Goal: Complete application form: Complete application form

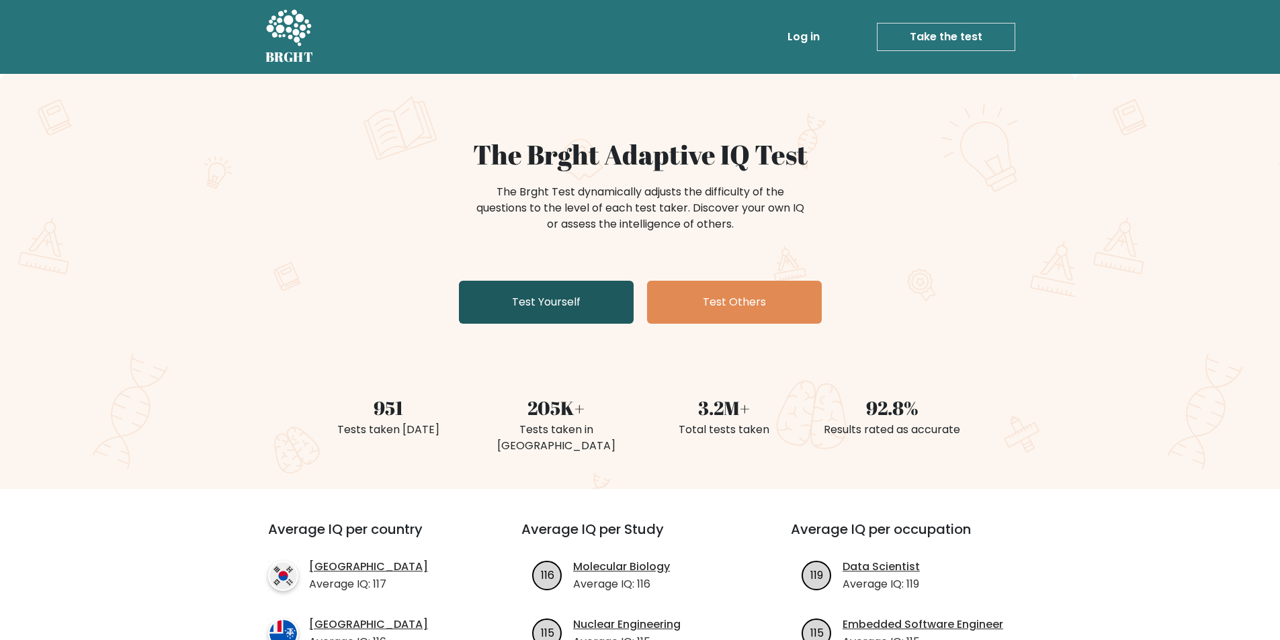
click at [502, 314] on link "Test Yourself" at bounding box center [546, 302] width 175 height 43
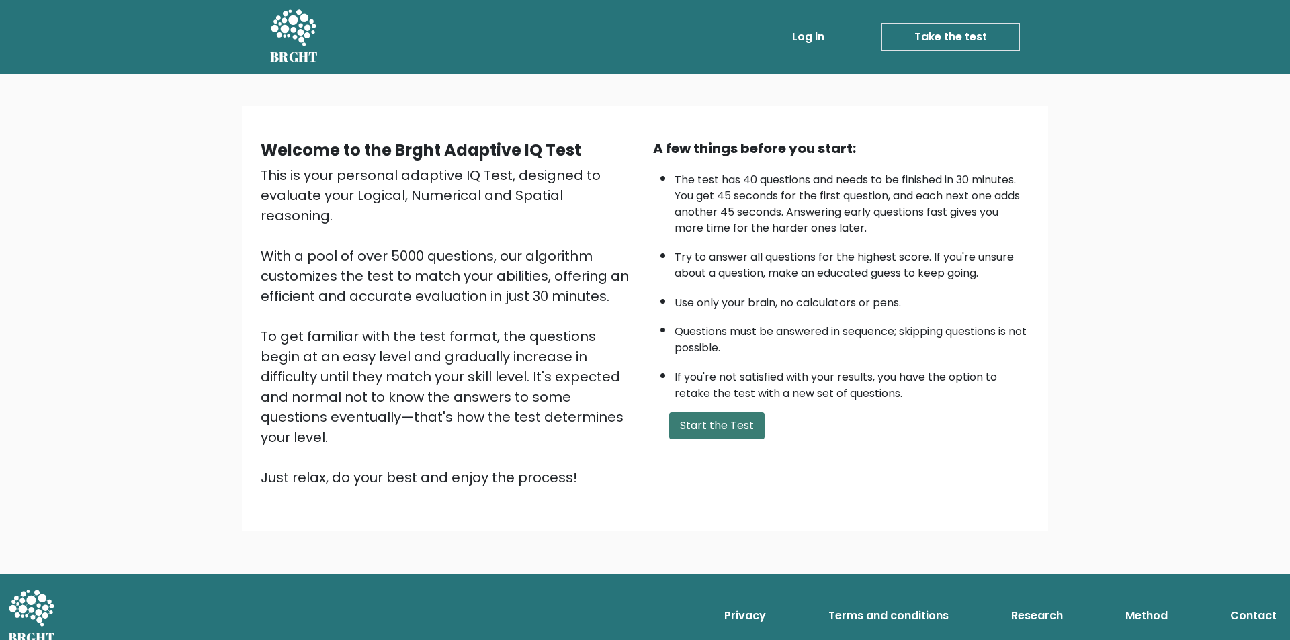
click at [739, 422] on button "Start the Test" at bounding box center [716, 425] width 95 height 27
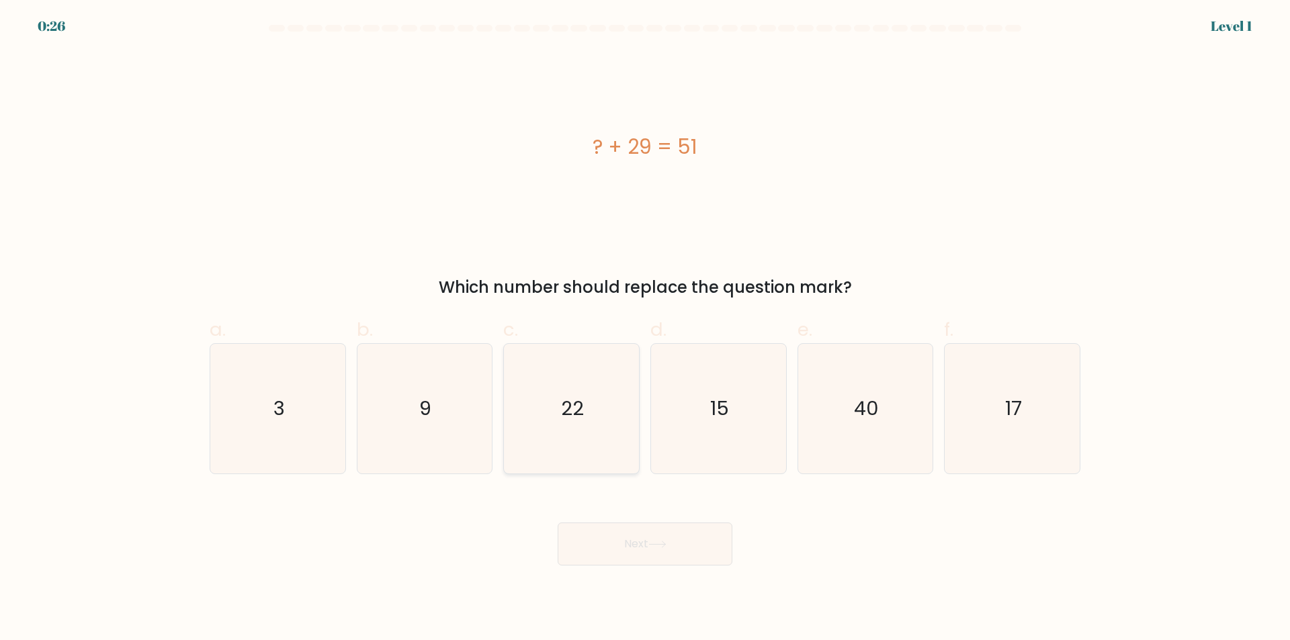
click at [572, 414] on text "22" at bounding box center [573, 409] width 23 height 27
click at [645, 329] on input "c. 22" at bounding box center [645, 324] width 1 height 9
radio input "true"
click at [635, 529] on button "Next" at bounding box center [645, 544] width 175 height 43
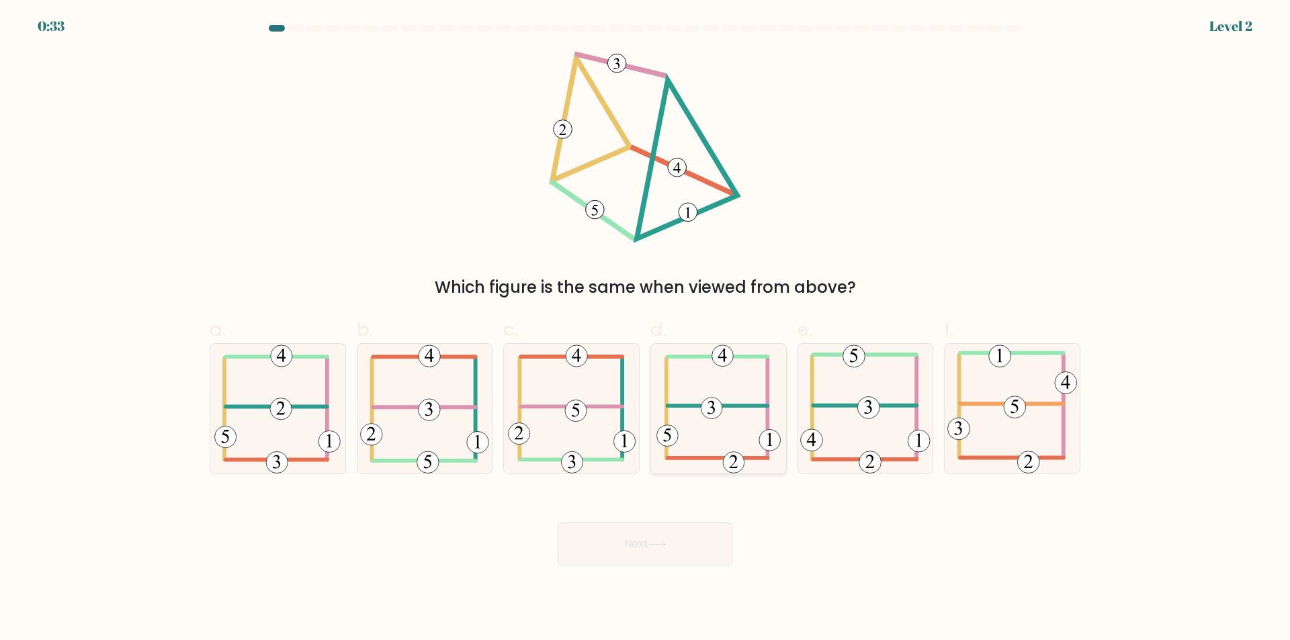
click at [714, 423] on icon at bounding box center [718, 409] width 124 height 130
click at [646, 329] on input "d." at bounding box center [645, 324] width 1 height 9
radio input "true"
click at [660, 529] on button "Next" at bounding box center [645, 544] width 175 height 43
click at [666, 542] on icon at bounding box center [657, 544] width 18 height 7
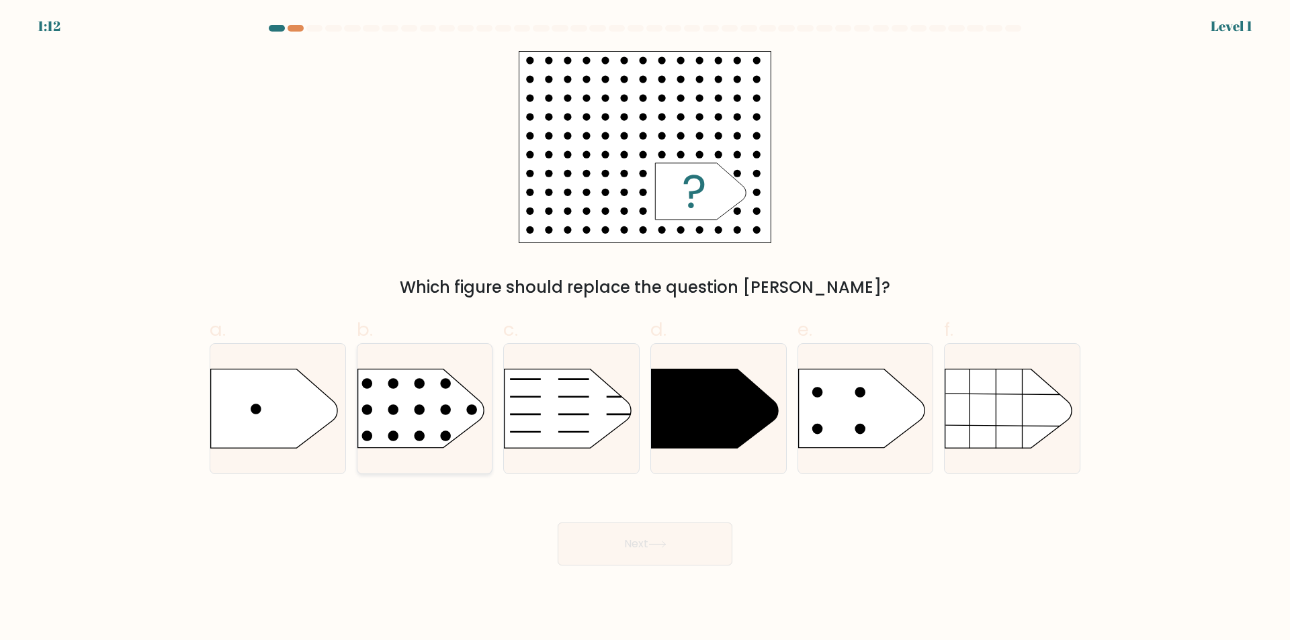
click at [429, 419] on rect at bounding box center [343, 347] width 351 height 267
click at [645, 329] on input "b." at bounding box center [645, 324] width 1 height 9
radio input "true"
click at [633, 550] on button "Next" at bounding box center [645, 544] width 175 height 43
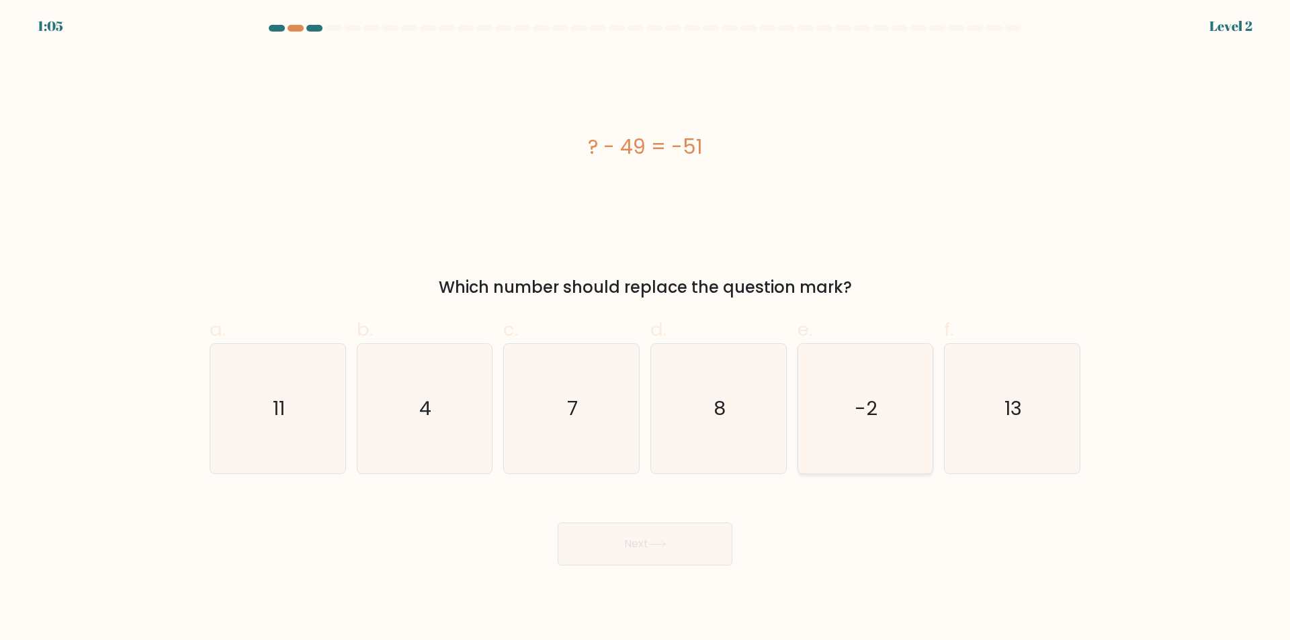
click at [887, 423] on icon "-2" at bounding box center [865, 409] width 130 height 130
click at [646, 329] on input "e. -2" at bounding box center [645, 324] width 1 height 9
radio input "true"
click at [652, 562] on button "Next" at bounding box center [645, 544] width 175 height 43
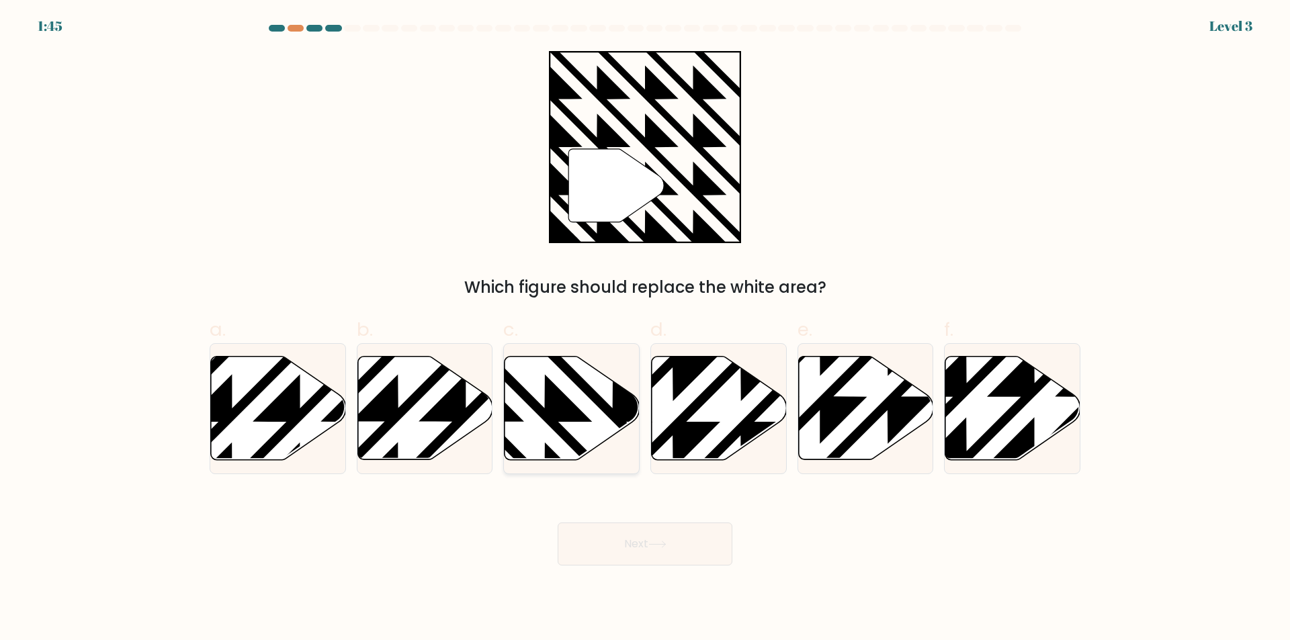
click at [593, 403] on icon at bounding box center [571, 408] width 135 height 103
click at [645, 329] on input "c." at bounding box center [645, 324] width 1 height 9
radio input "true"
click at [632, 540] on button "Next" at bounding box center [645, 544] width 175 height 43
